Goal: Task Accomplishment & Management: Complete application form

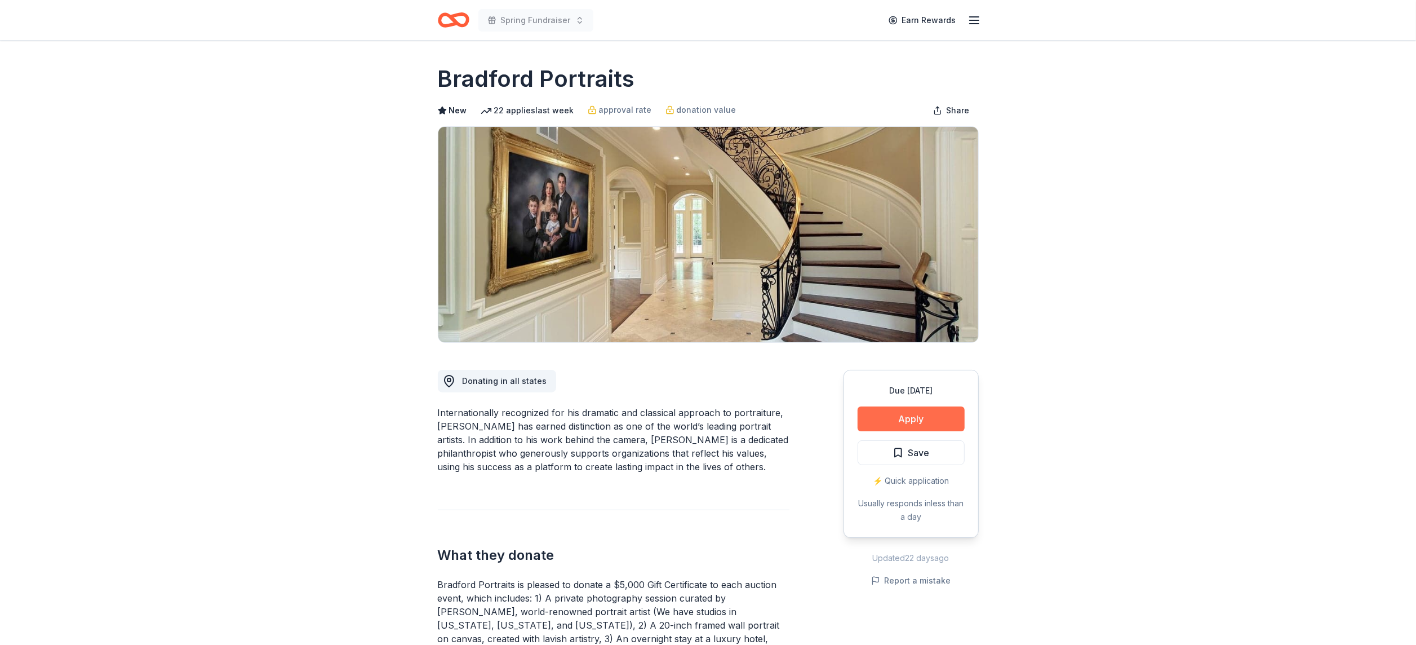
click at [932, 420] on button "Apply" at bounding box center [911, 418] width 107 height 25
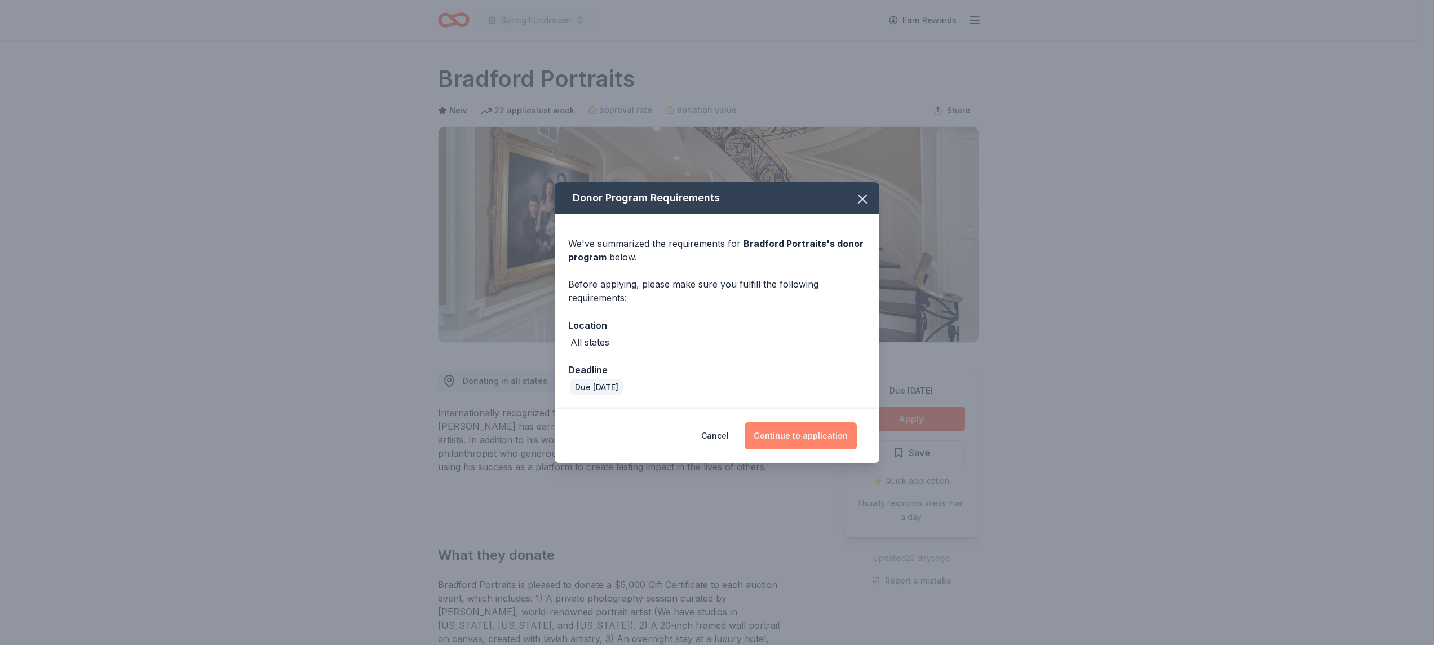
click at [821, 440] on button "Continue to application" at bounding box center [801, 435] width 112 height 27
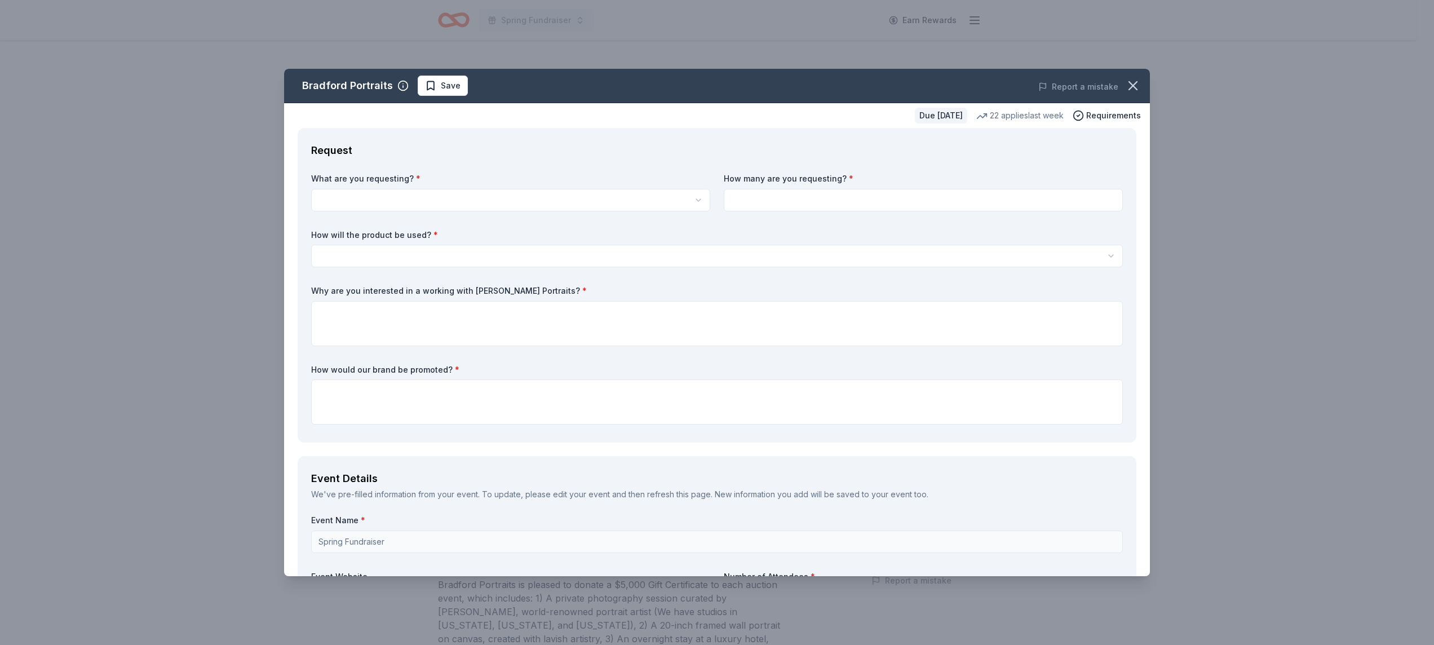
click at [479, 194] on html "Spring Fundraiser Earn Rewards Due in 52 days Share Bradford Portraits New 22 a…" at bounding box center [717, 322] width 1434 height 645
click at [456, 195] on html "Spring Fundraiser Earn Rewards Due in 52 days Share Bradford Portraits New 22 a…" at bounding box center [717, 322] width 1434 height 645
click at [406, 195] on html "Spring Fundraiser Earn Rewards Due in 52 days Share Bradford Portraits New 22 a…" at bounding box center [717, 322] width 1434 height 645
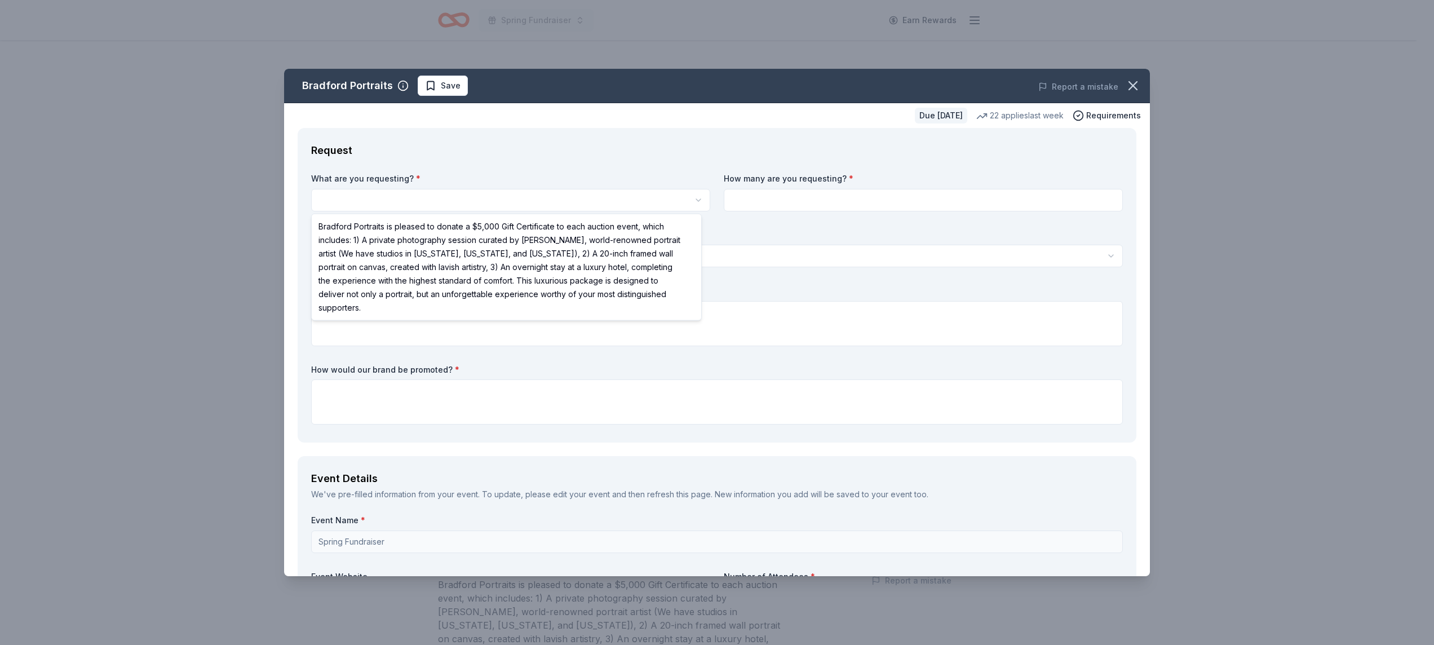
select select "Bradford Portraits is pleased to donate a $5,000 Gift Certificate to each aucti…"
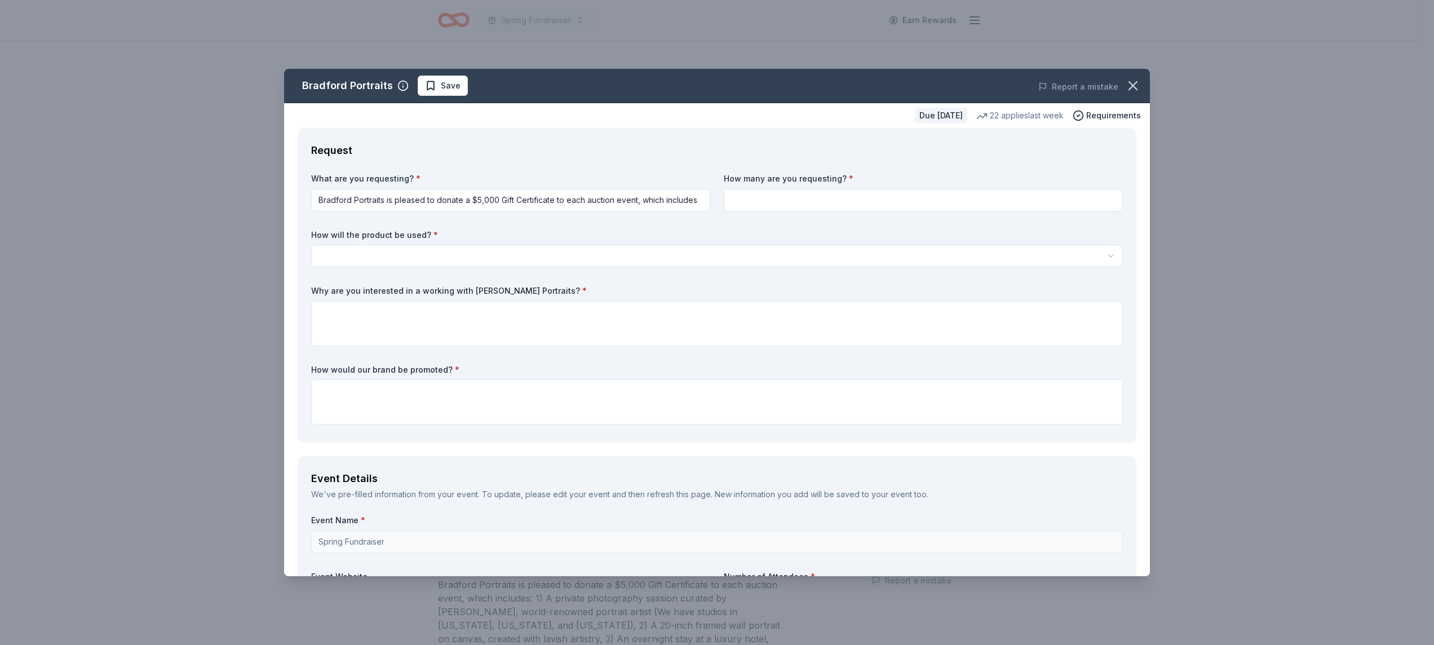
click at [796, 189] on input at bounding box center [923, 200] width 399 height 23
type input "1"
click at [582, 254] on html "Spring Fundraiser Earn Rewards Due in 52 days Share Bradford Portraits New 22 a…" at bounding box center [717, 322] width 1434 height 645
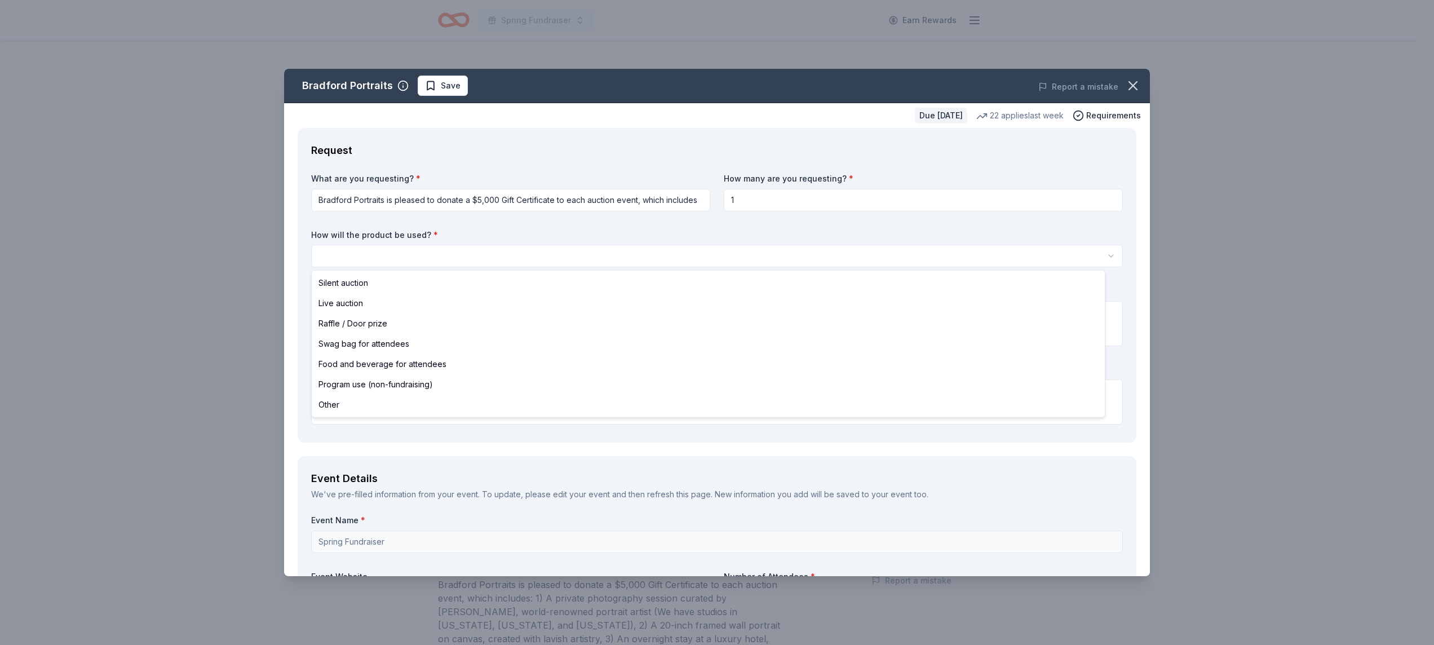
select select "raffleDoorPrize"
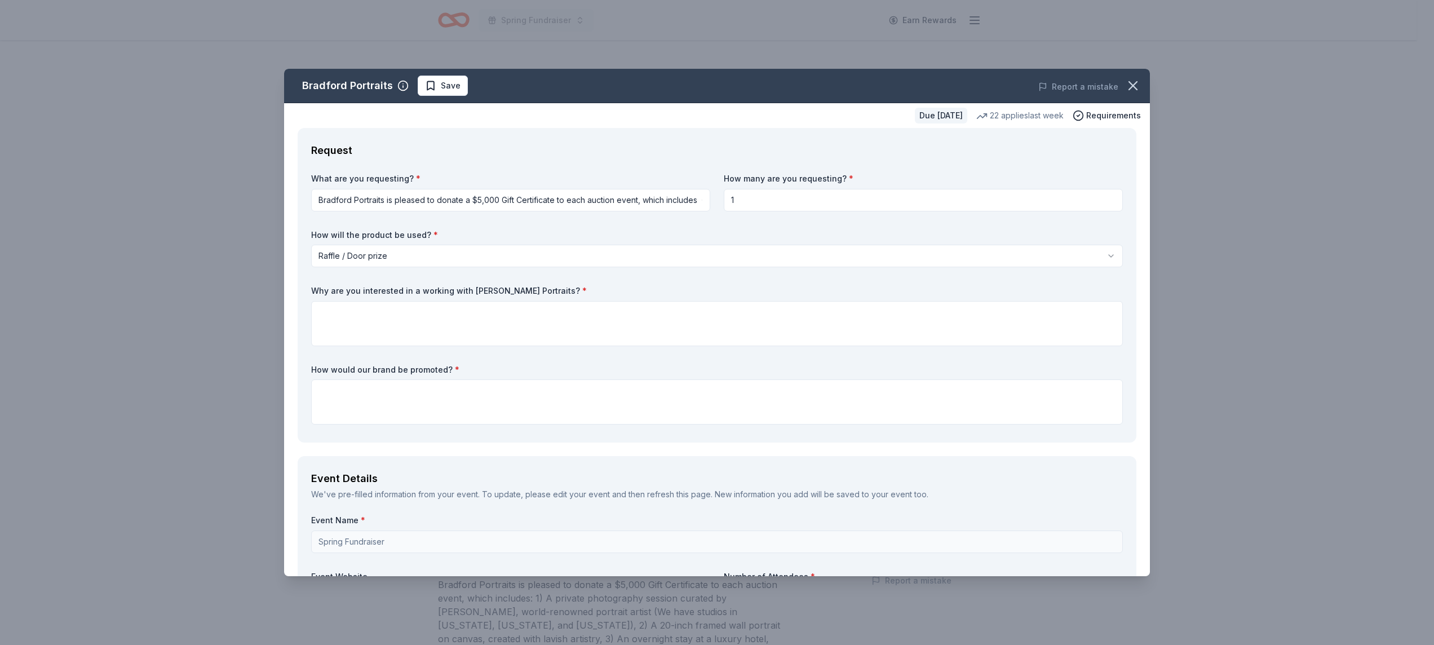
click at [761, 198] on input "1" at bounding box center [923, 200] width 399 height 23
drag, startPoint x: 630, startPoint y: 318, endPoint x: 511, endPoint y: 331, distance: 120.2
click at [511, 331] on textarea at bounding box center [717, 323] width 812 height 45
type textarea "E"
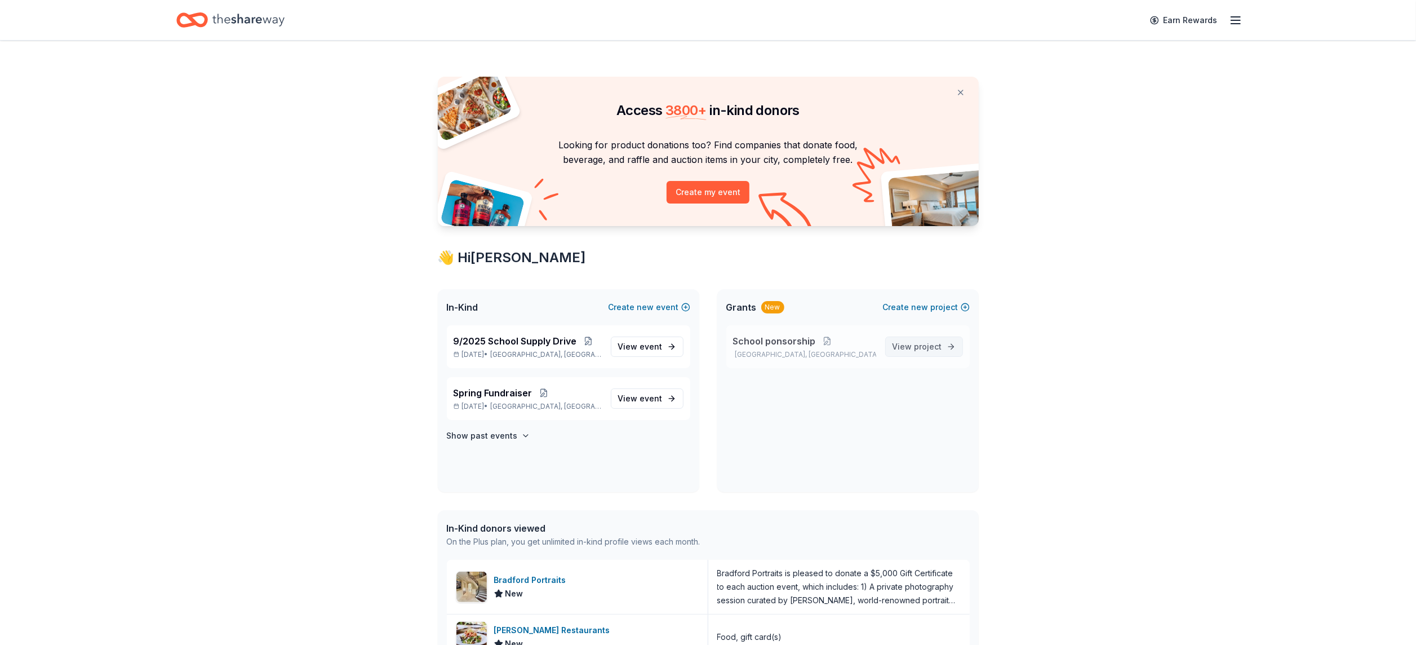
click at [897, 345] on span "View project" at bounding box center [918, 347] width 50 height 14
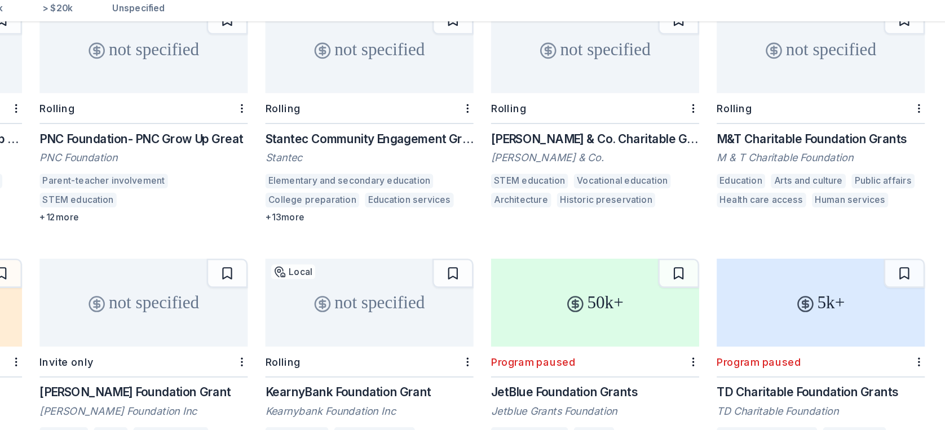
scroll to position [133, 0]
click at [805, 165] on div "M&T Charitable Foundation Grants" at bounding box center [819, 172] width 160 height 14
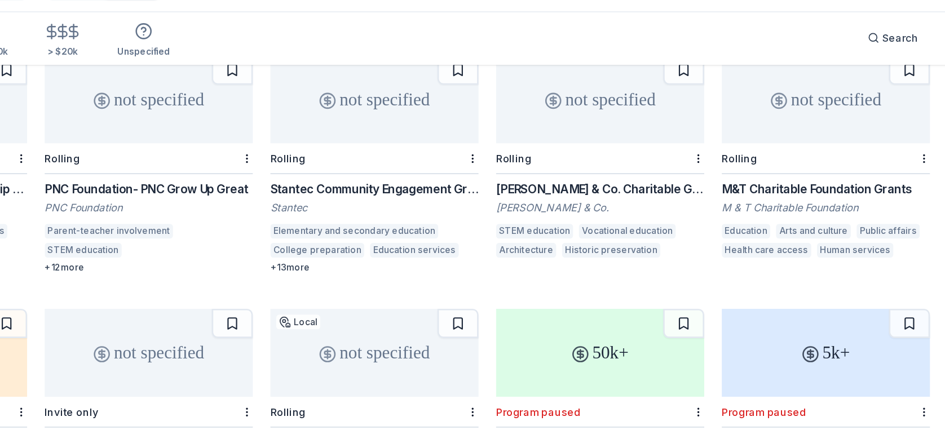
scroll to position [128, 0]
click at [443, 170] on div "Stantec Community Engagement Grant" at bounding box center [472, 177] width 160 height 14
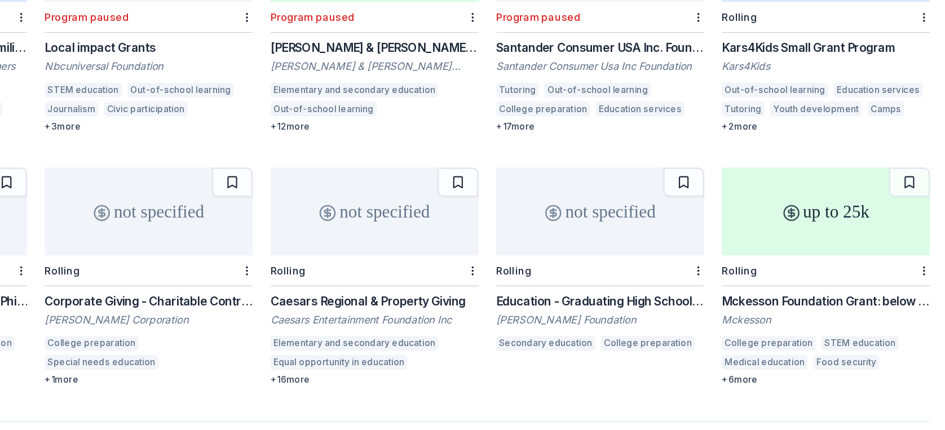
scroll to position [560, 0]
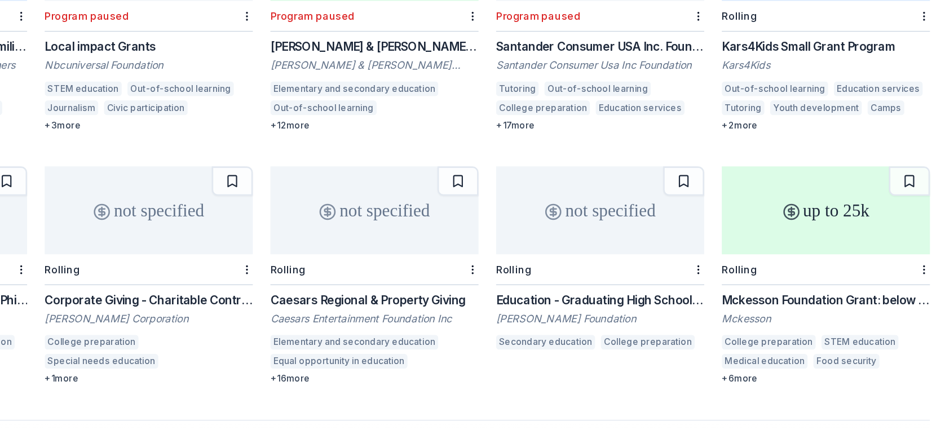
click at [480, 322] on div "Caesars Regional & Property Giving" at bounding box center [472, 329] width 160 height 14
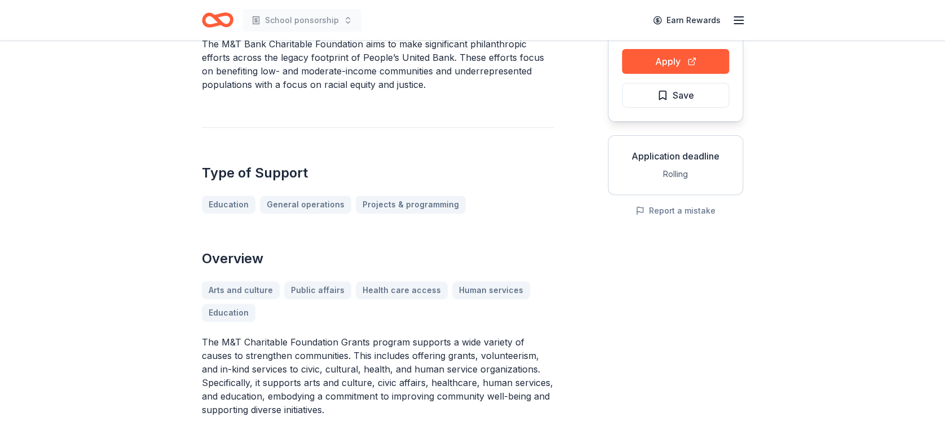
scroll to position [118, 0]
click at [650, 61] on button "Apply" at bounding box center [675, 62] width 107 height 25
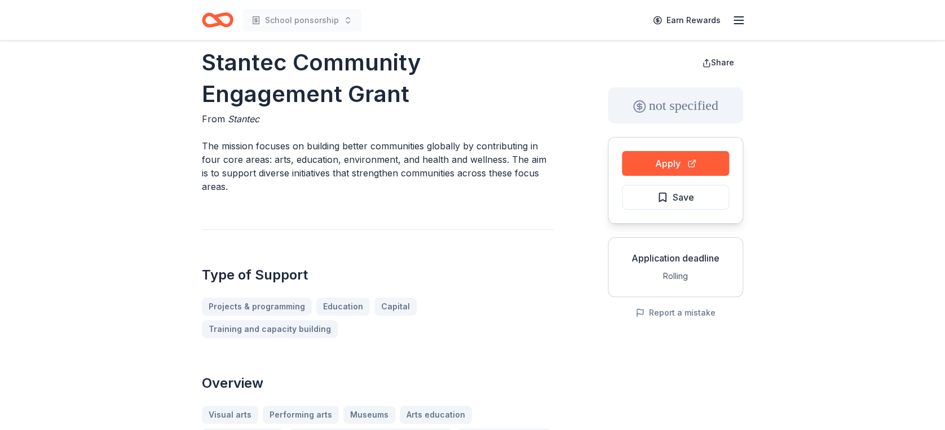
scroll to position [15, 0]
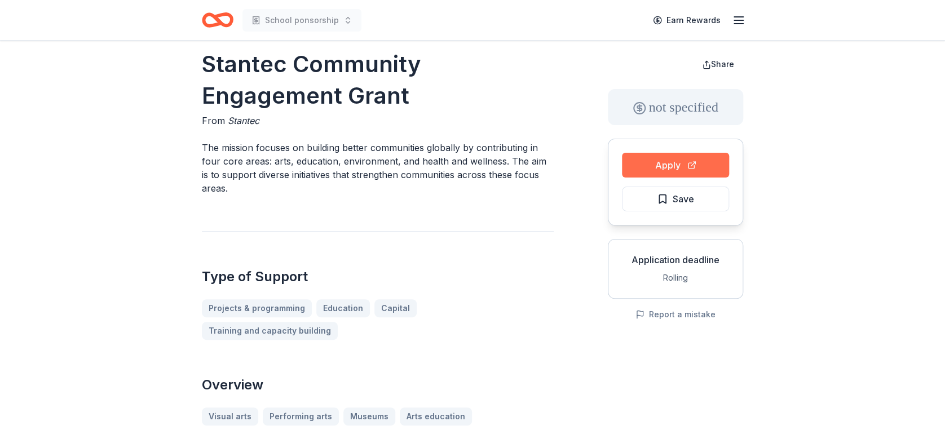
click at [672, 161] on button "Apply" at bounding box center [675, 165] width 107 height 25
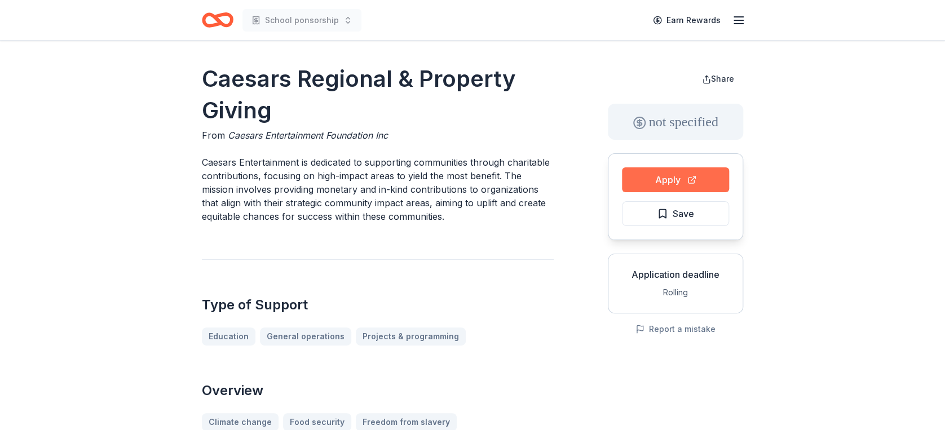
click at [643, 180] on button "Apply" at bounding box center [675, 179] width 107 height 25
